Goal: Ask a question: Seek information or help from site administrators or community

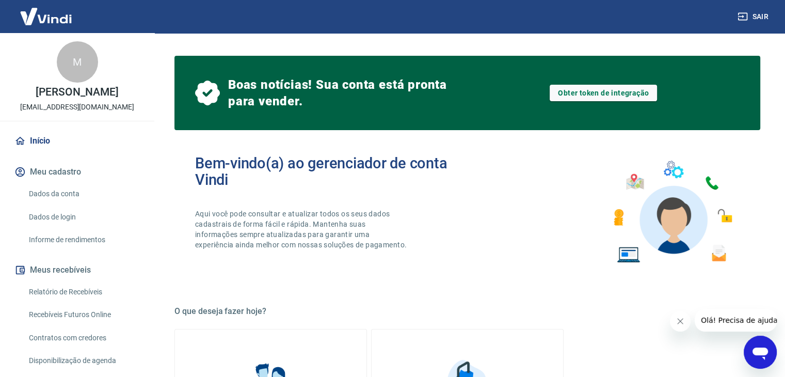
click at [33, 18] on img at bounding box center [45, 16] width 67 height 31
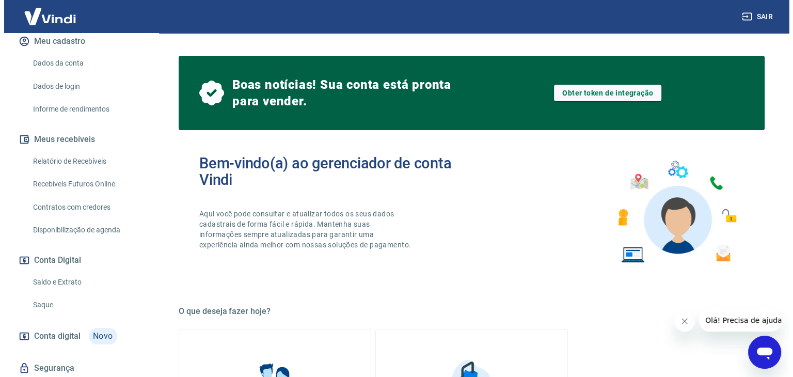
scroll to position [164, 0]
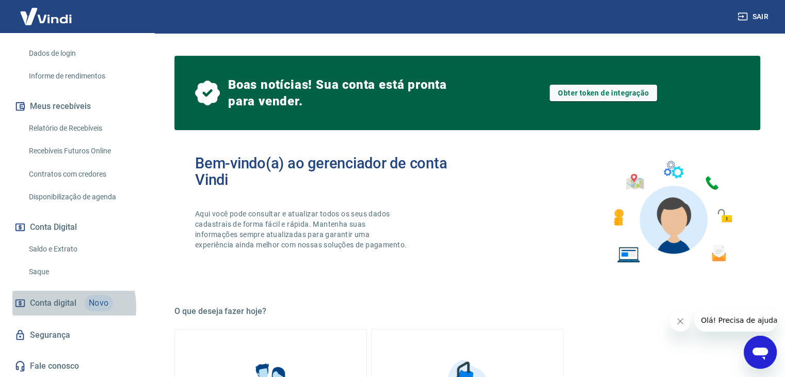
click at [58, 306] on span "Conta digital" at bounding box center [53, 303] width 46 height 14
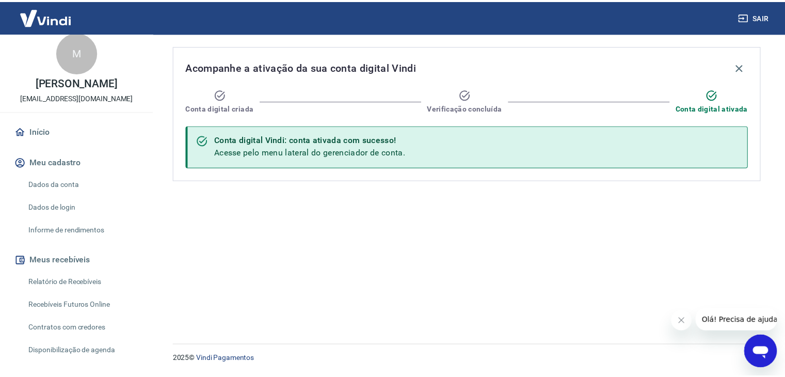
scroll to position [9, 0]
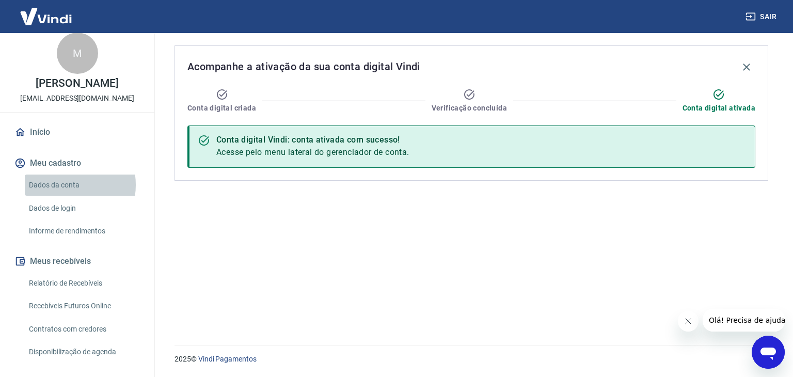
click at [63, 184] on link "Dados da conta" at bounding box center [83, 184] width 117 height 21
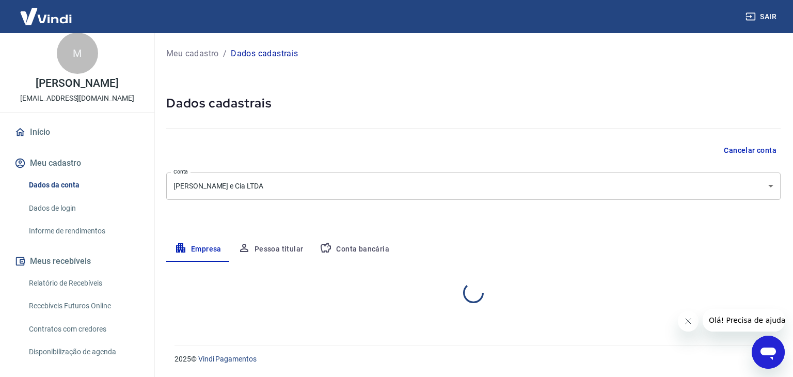
select select "RS"
select select "business"
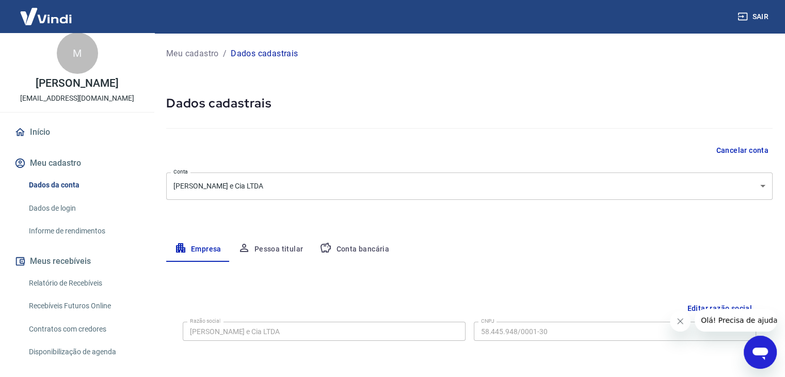
click at [19, 15] on img at bounding box center [45, 16] width 67 height 31
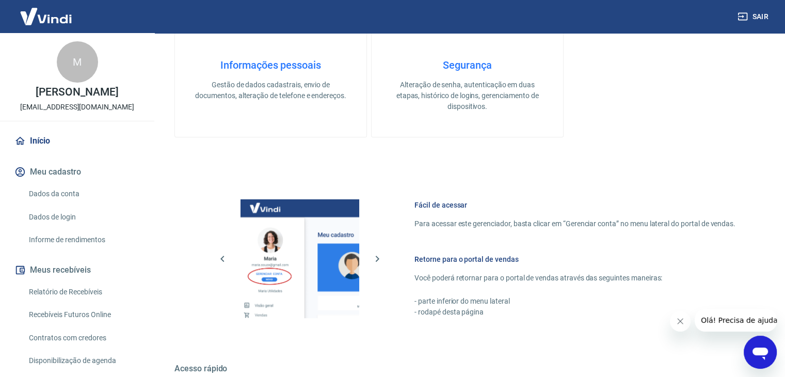
scroll to position [514, 0]
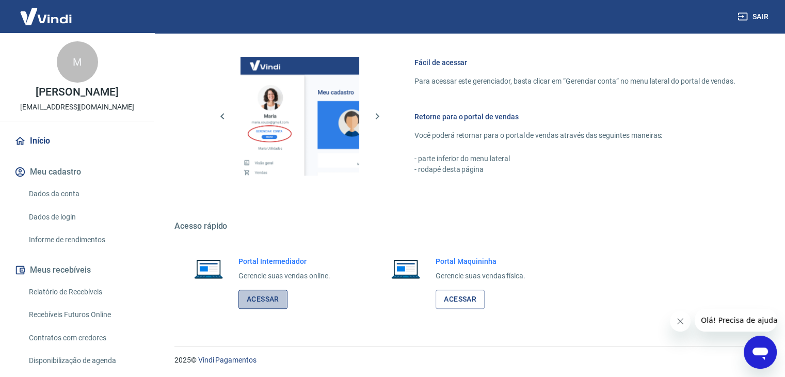
click at [274, 301] on link "Acessar" at bounding box center [262, 299] width 49 height 19
click at [753, 355] on icon "Abrir janela de mensagens" at bounding box center [760, 352] width 19 height 19
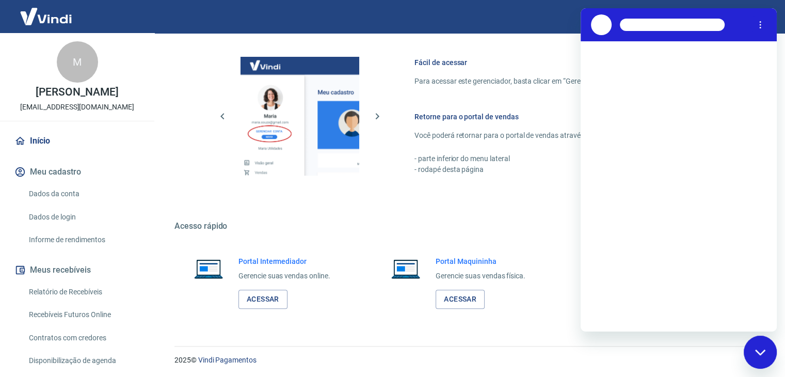
scroll to position [0, 0]
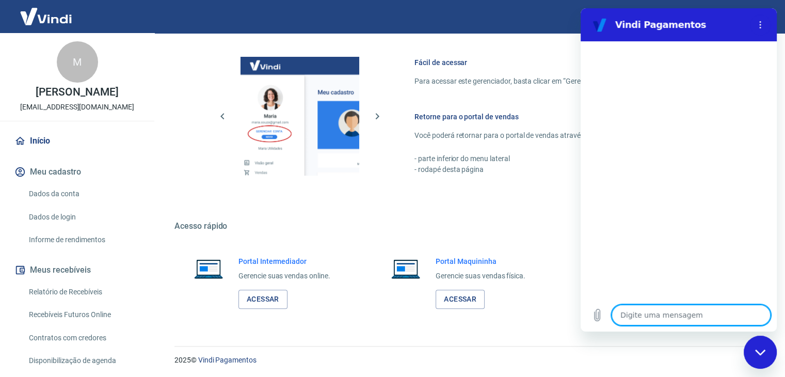
click at [682, 320] on textarea at bounding box center [691, 314] width 159 height 21
type textarea "O"
type textarea "x"
type textarea "Ol"
type textarea "x"
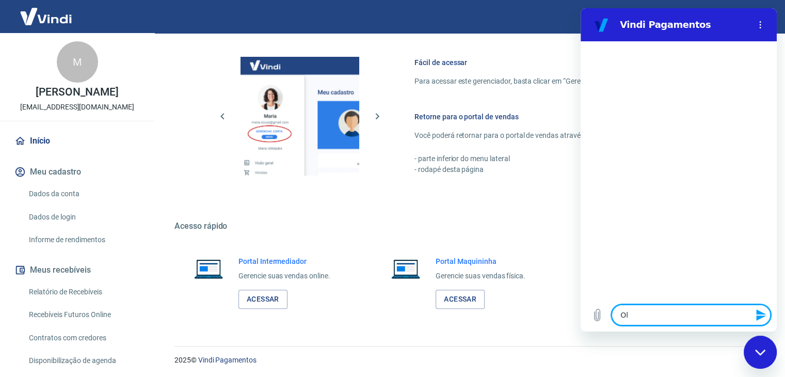
type textarea "Olá"
type textarea "x"
type textarea "Olá"
type textarea "x"
type textarea "Olá b"
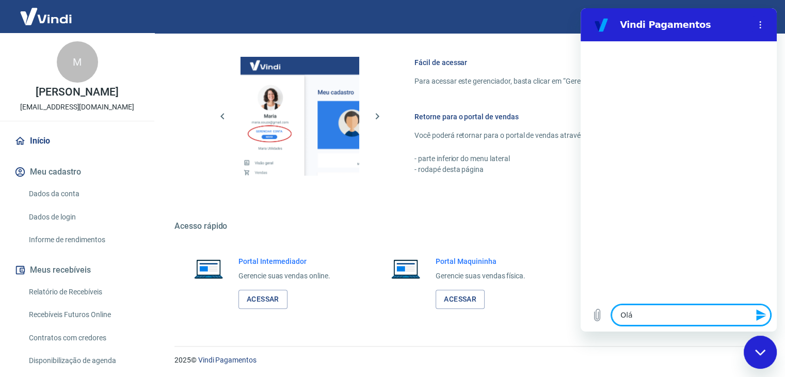
type textarea "x"
type textarea "Olá bo"
type textarea "x"
type textarea "Olá boa"
type textarea "x"
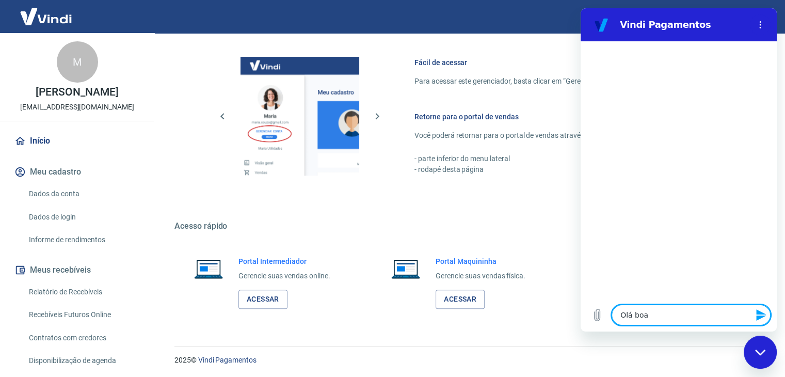
type textarea "Olá boa"
type textarea "x"
type textarea "Olá boa t"
type textarea "x"
type textarea "Olá boa ta"
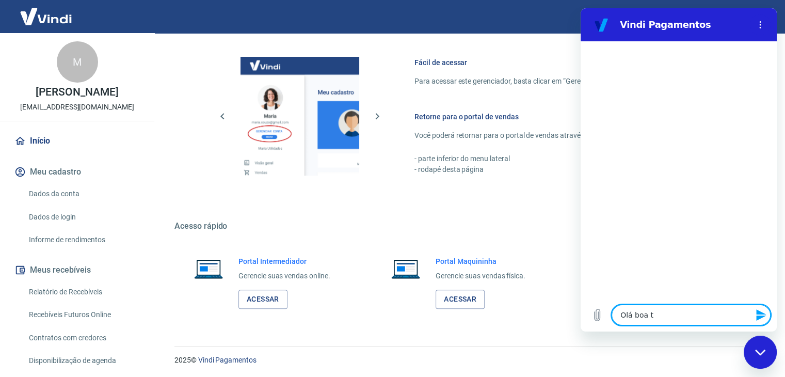
type textarea "x"
type textarea "Olá boa tar"
type textarea "x"
type textarea "Olá boa tard"
type textarea "x"
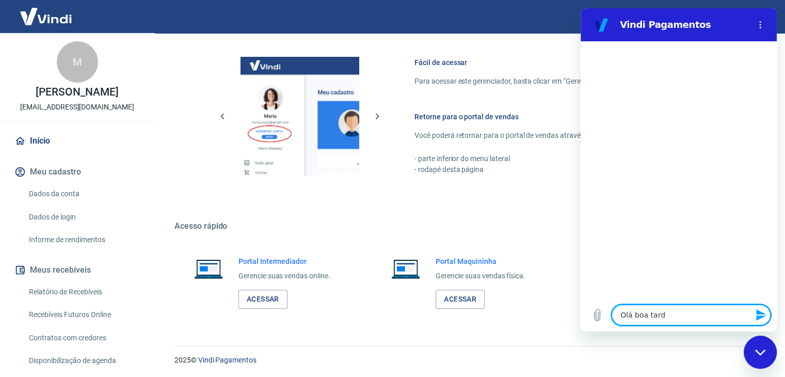
type textarea "Olá boa tarde"
type textarea "x"
type textarea "Olá boa tarde!"
type textarea "x"
type textarea "Olá boa tarde!"
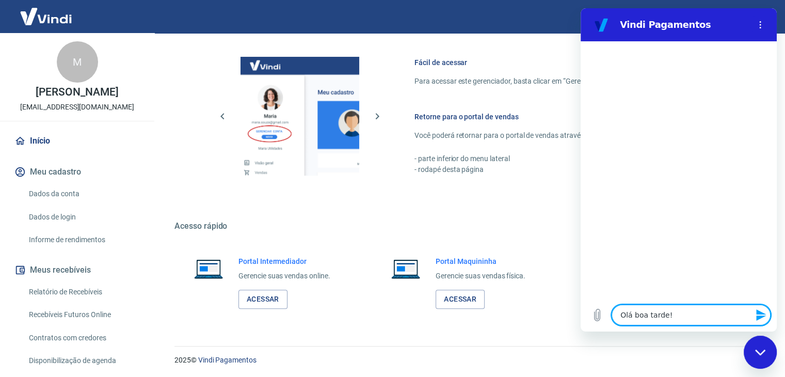
type textarea "x"
type textarea "Olá boa tarde! t"
type textarea "x"
type textarea "Olá boa tarde! tu"
type textarea "x"
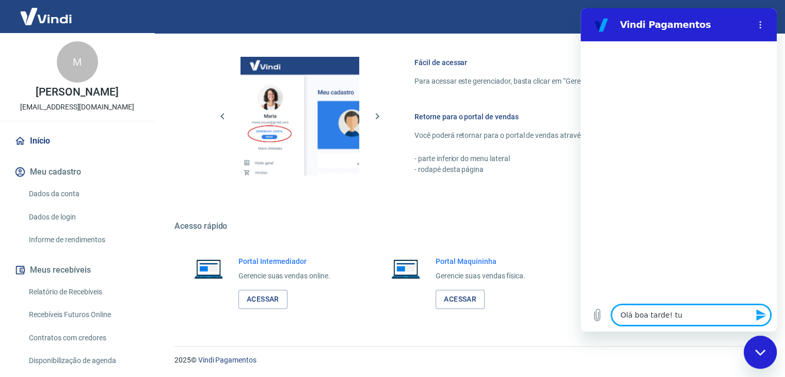
type textarea "Olá boa tarde! tud"
type textarea "x"
type textarea "Olá boa tarde! tudo"
type textarea "x"
type textarea "Olá boa tarde! tudo"
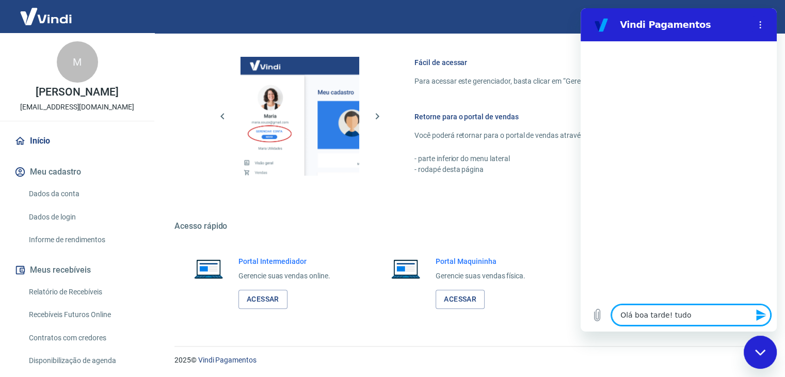
type textarea "x"
type textarea "Olá boa tarde! tudo b"
type textarea "x"
type textarea "Olá boa tarde! tudo be"
type textarea "x"
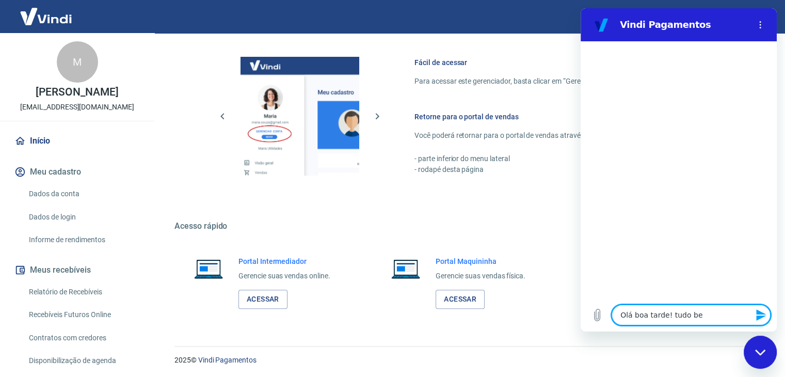
type textarea "Olá boa tarde! tudo bem"
type textarea "x"
type textarea "Olá boa tarde! tudo bem?"
type textarea "x"
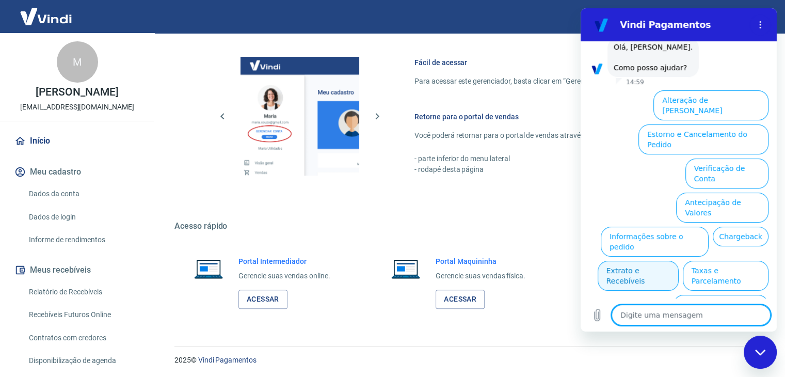
scroll to position [60, 0]
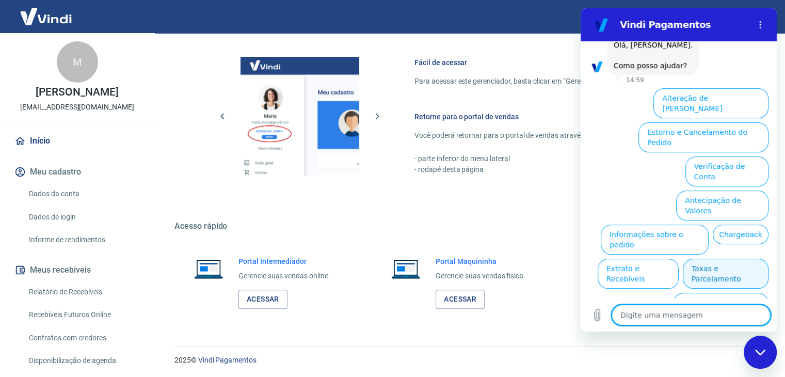
click at [717, 259] on button "Taxas e Parcelamento" at bounding box center [726, 274] width 86 height 30
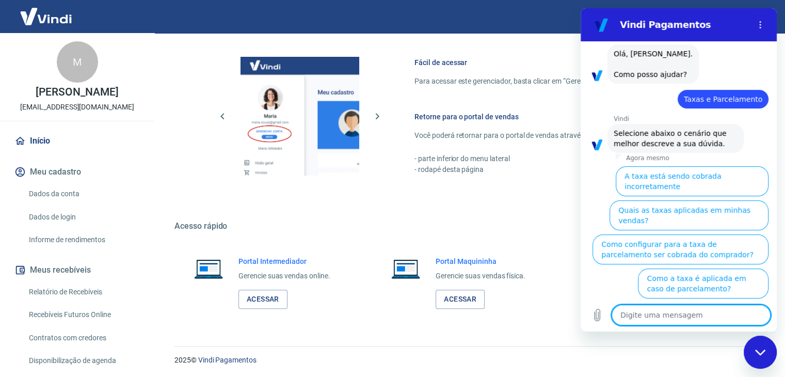
scroll to position [56, 0]
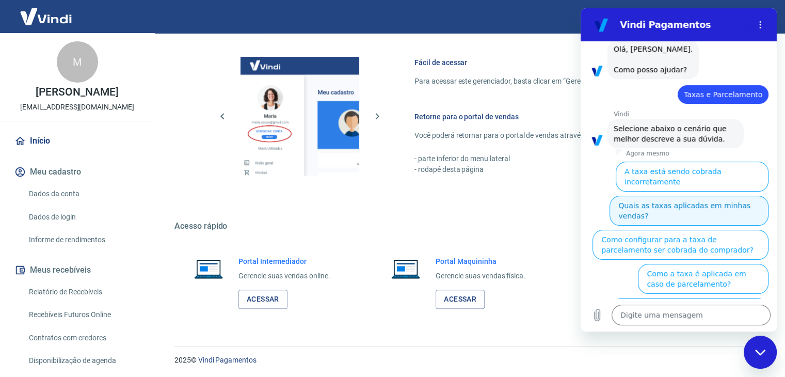
click at [647, 197] on button "Quais as taxas aplicadas em minhas vendas?" at bounding box center [688, 211] width 159 height 30
click at [647, 144] on span "Selecione abaixo o cenário que melhor descreve a sua dúvida." at bounding box center [676, 133] width 124 height 21
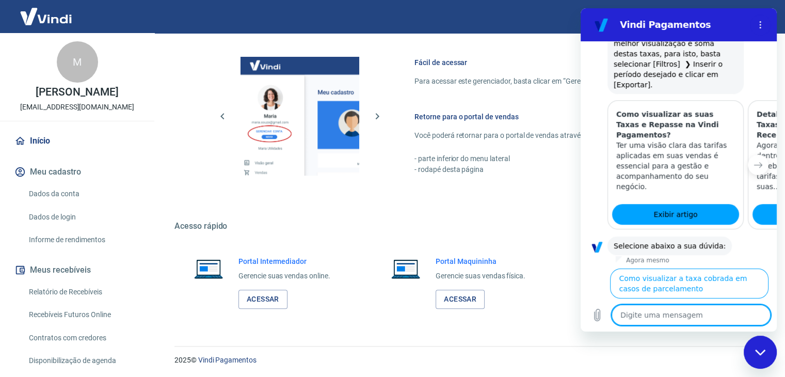
scroll to position [549, 0]
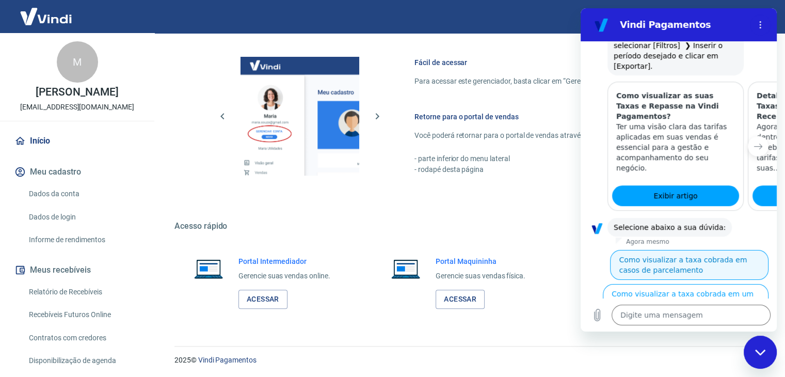
click at [639, 250] on button "Como visualizar a taxa cobrada em casos de parcelamento" at bounding box center [689, 265] width 158 height 30
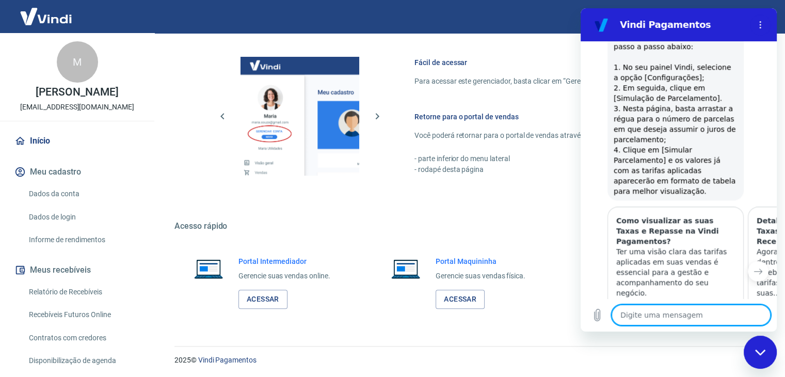
scroll to position [959, 0]
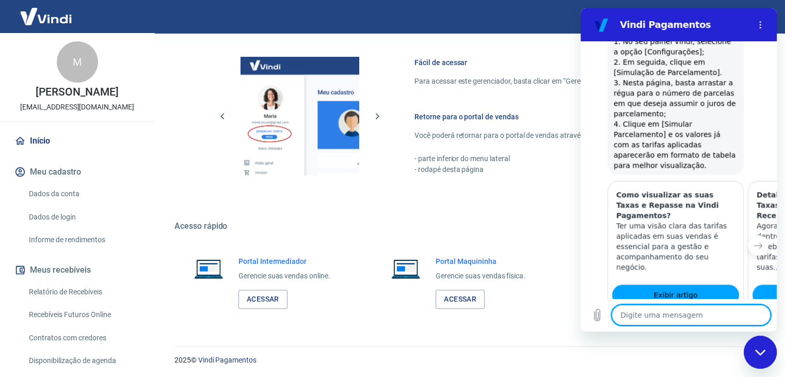
click at [710, 349] on button "Sim" at bounding box center [718, 359] width 30 height 20
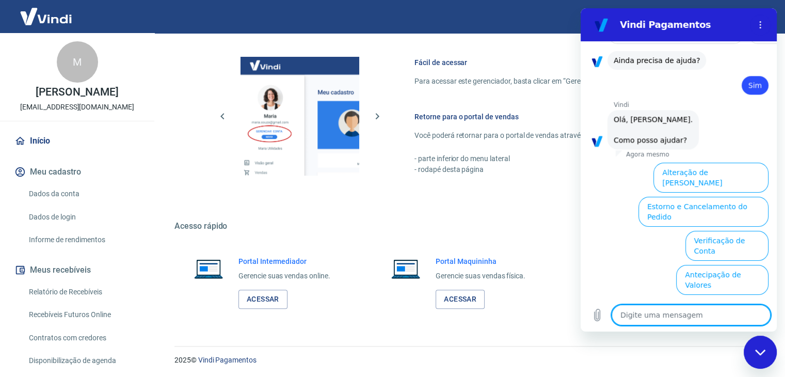
scroll to position [1226, 0]
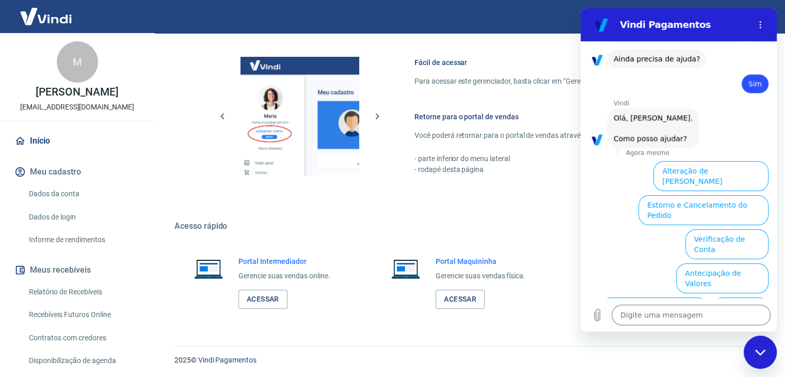
click at [696, 331] on button "Taxas e Parcelamento" at bounding box center [726, 346] width 86 height 30
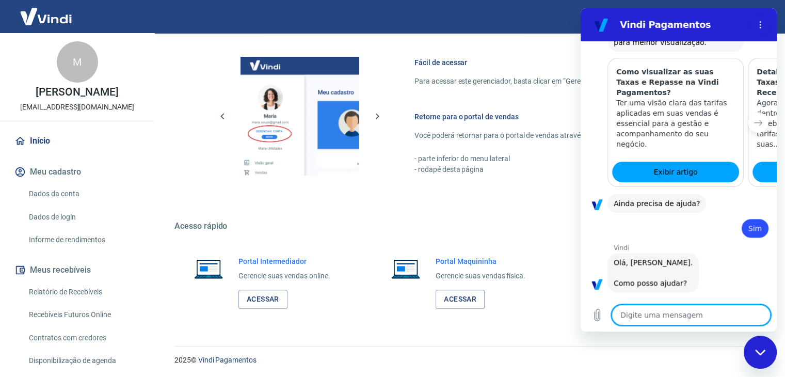
scroll to position [1222, 0]
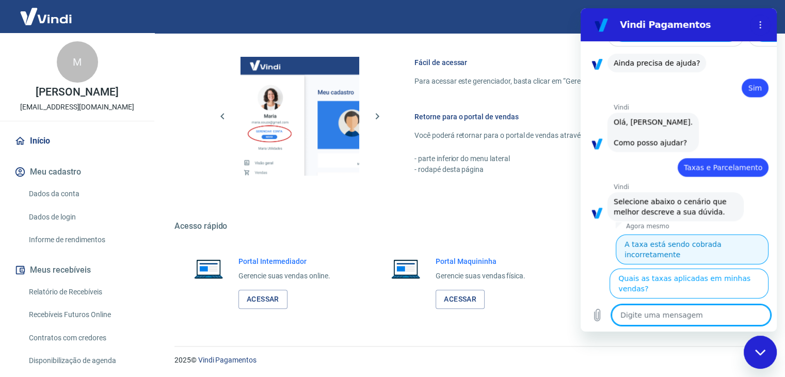
click at [686, 234] on button "A taxa está sendo cobrada incorretamente" at bounding box center [692, 249] width 153 height 30
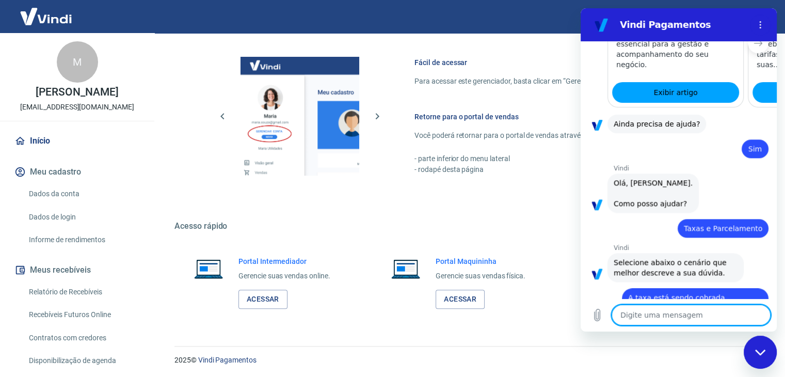
scroll to position [1210, 0]
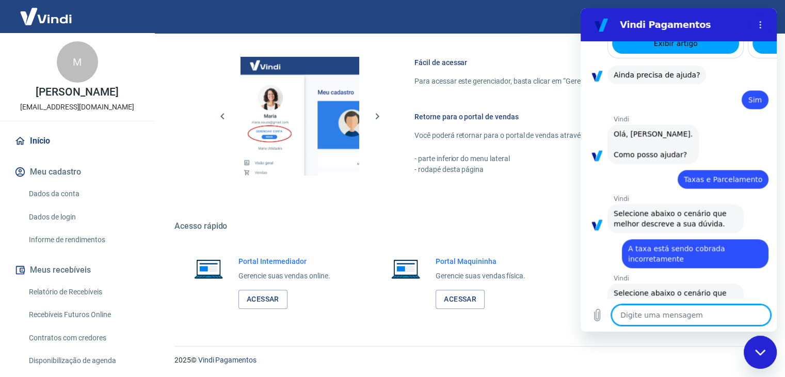
click at [725, 326] on button "Utilizo a plataforma Tray" at bounding box center [720, 341] width 95 height 30
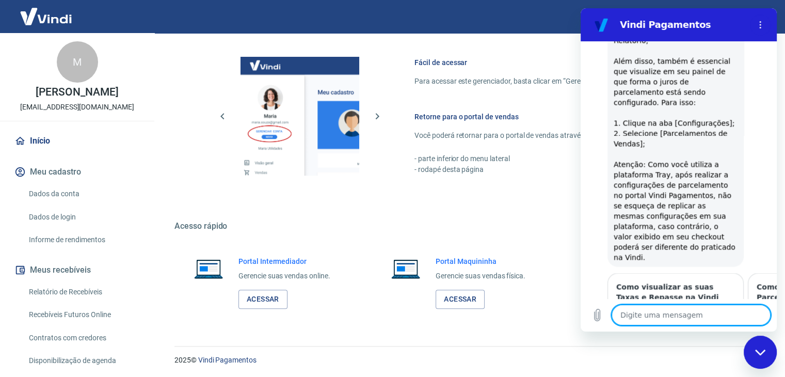
type textarea "x"
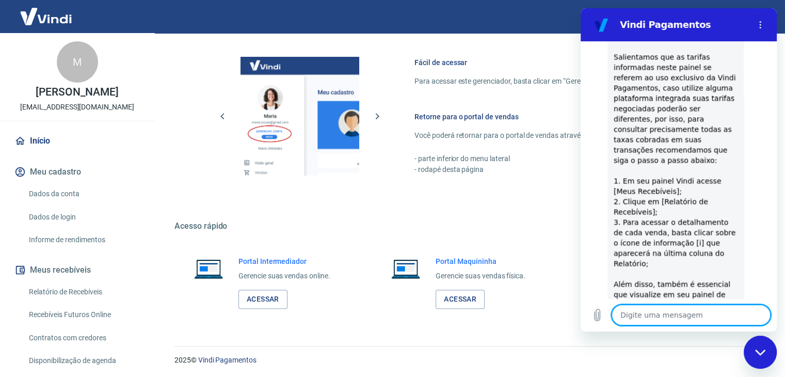
scroll to position [1546, 0]
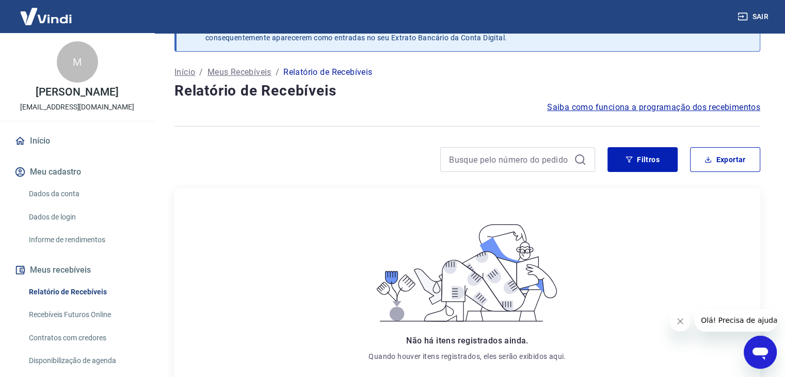
scroll to position [31, 0]
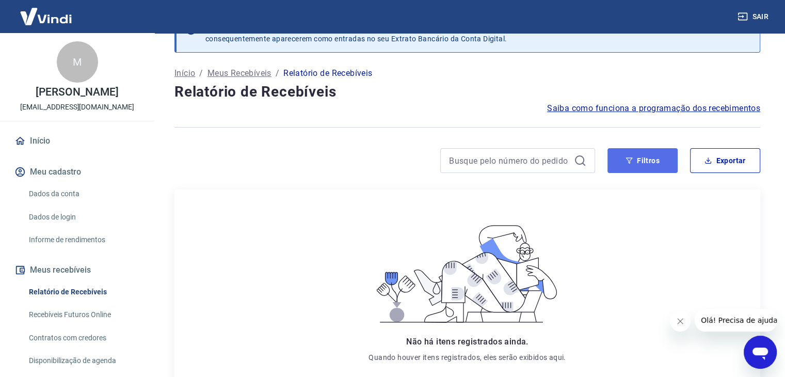
click at [650, 163] on button "Filtros" at bounding box center [642, 160] width 70 height 25
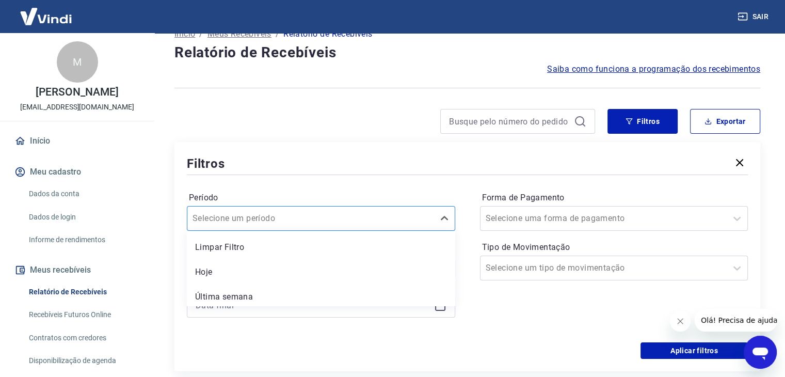
click at [405, 231] on div "option Limpar Filtro focused, 1 of 7. 7 results available. Use Up and Down to c…" at bounding box center [321, 218] width 268 height 25
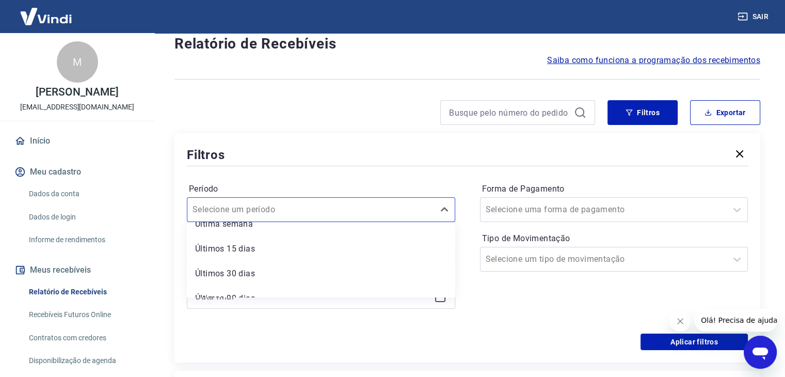
scroll to position [50, 0]
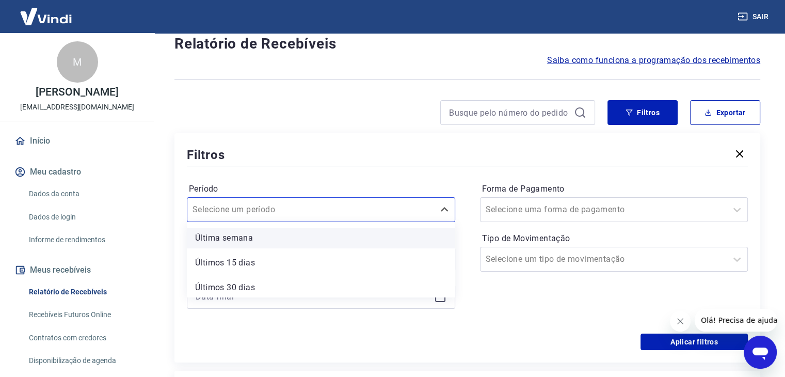
click at [276, 245] on div "Última semana" at bounding box center [321, 238] width 268 height 21
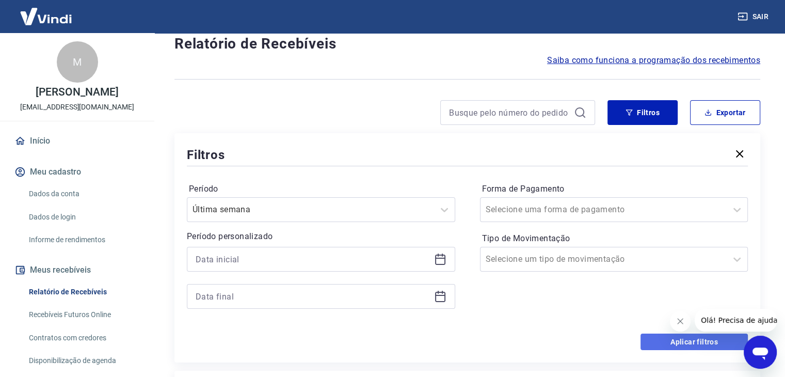
click at [675, 344] on button "Aplicar filtros" at bounding box center [693, 341] width 107 height 17
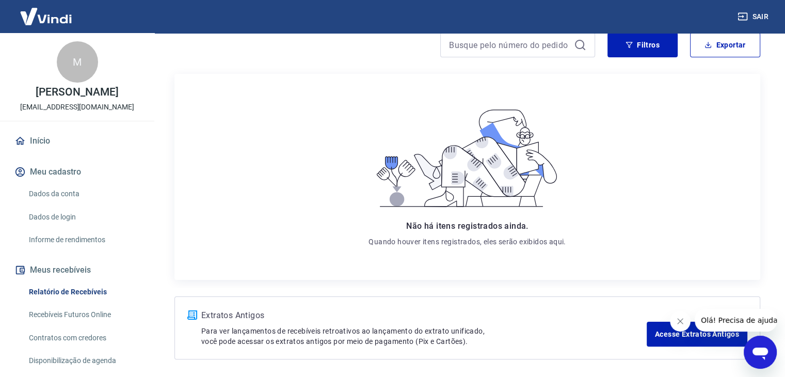
scroll to position [155, 0]
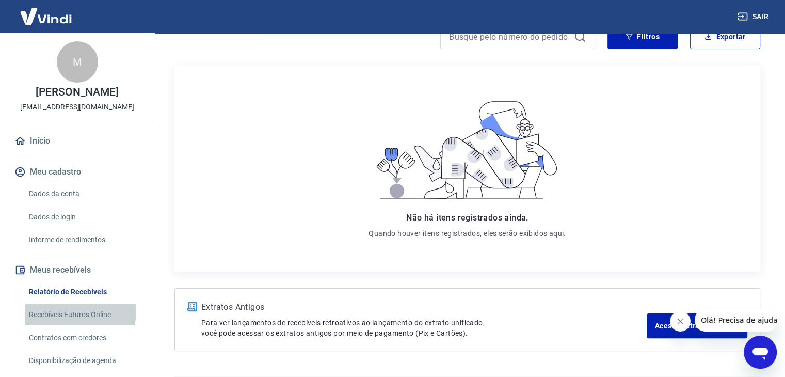
click at [79, 312] on link "Recebíveis Futuros Online" at bounding box center [83, 314] width 117 height 21
